Goal: Information Seeking & Learning: Find specific fact

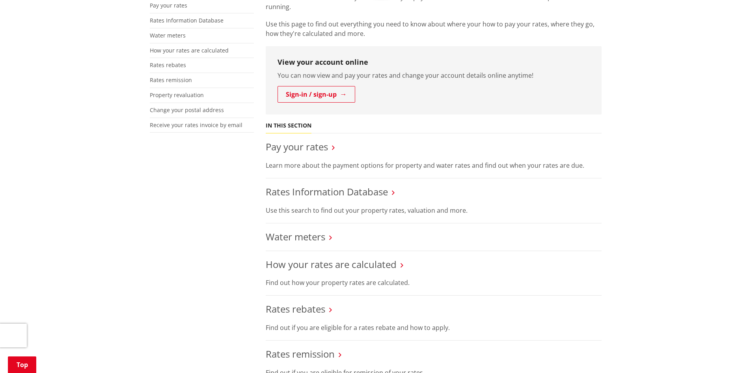
scroll to position [178, 0]
click at [359, 189] on link "Rates Information Database" at bounding box center [327, 190] width 122 height 13
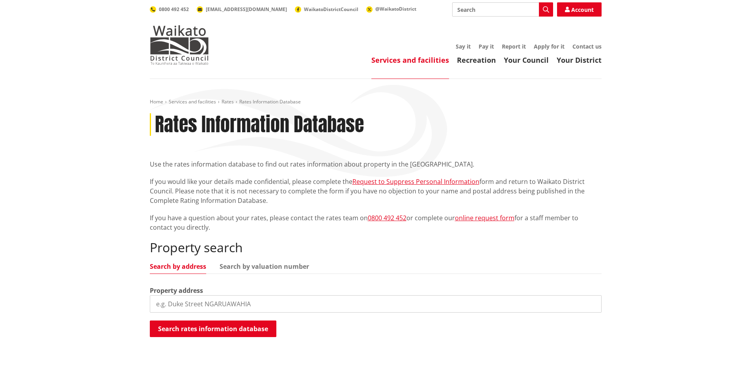
click at [174, 302] on input "search" at bounding box center [376, 303] width 452 height 17
type input "58 kidd road"
drag, startPoint x: 220, startPoint y: 329, endPoint x: 224, endPoint y: 331, distance: 5.1
click at [220, 329] on button "Search rates information database" at bounding box center [213, 328] width 127 height 17
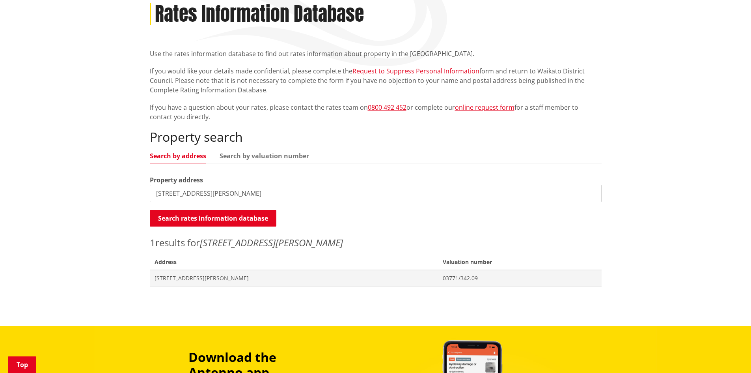
scroll to position [112, 0]
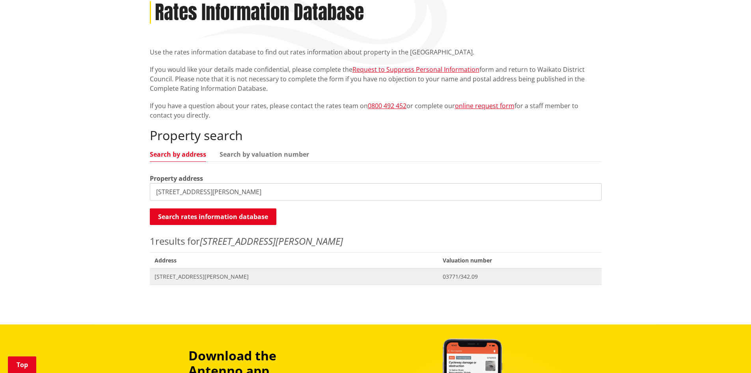
click at [194, 275] on span "58 Kidd Road WAIUKU" at bounding box center [294, 277] width 279 height 8
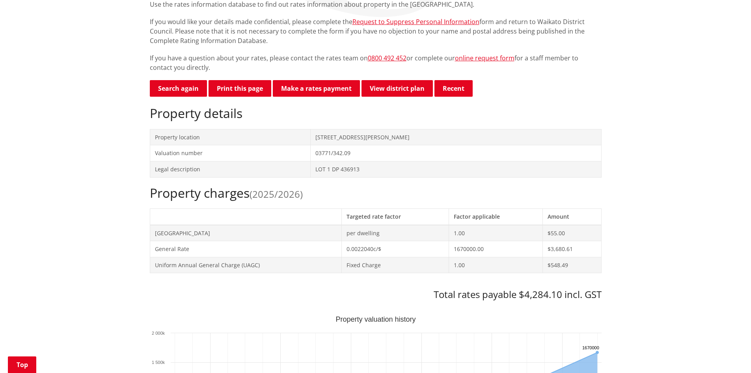
scroll to position [142, 0]
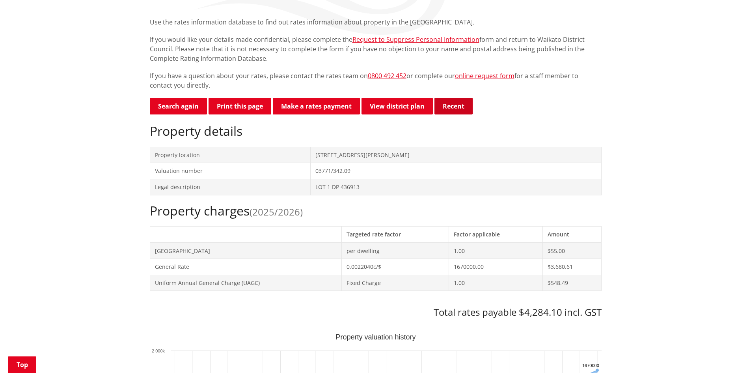
click at [453, 108] on button "Recent" at bounding box center [454, 106] width 38 height 17
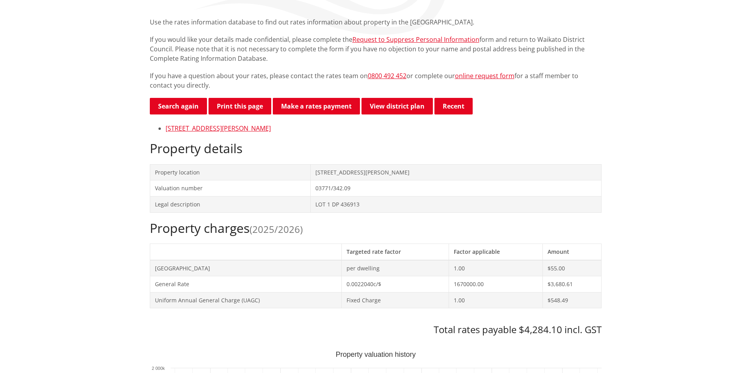
scroll to position [0, 0]
